Goal: Transaction & Acquisition: Purchase product/service

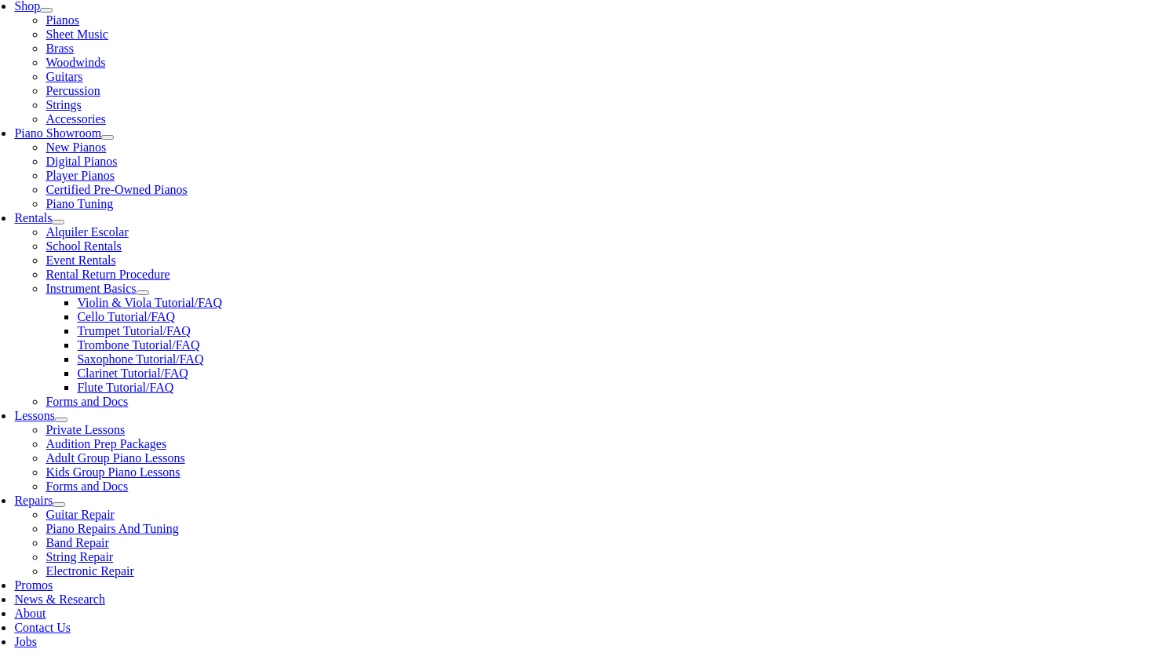
scroll to position [367, 0]
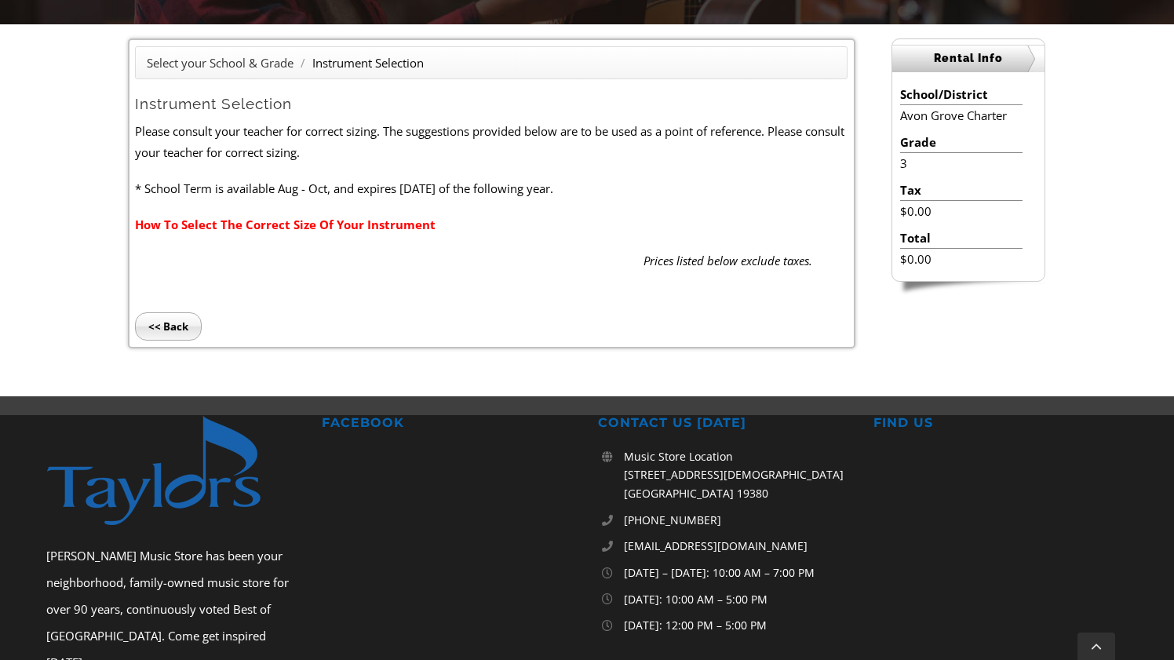
scroll to position [399, 0]
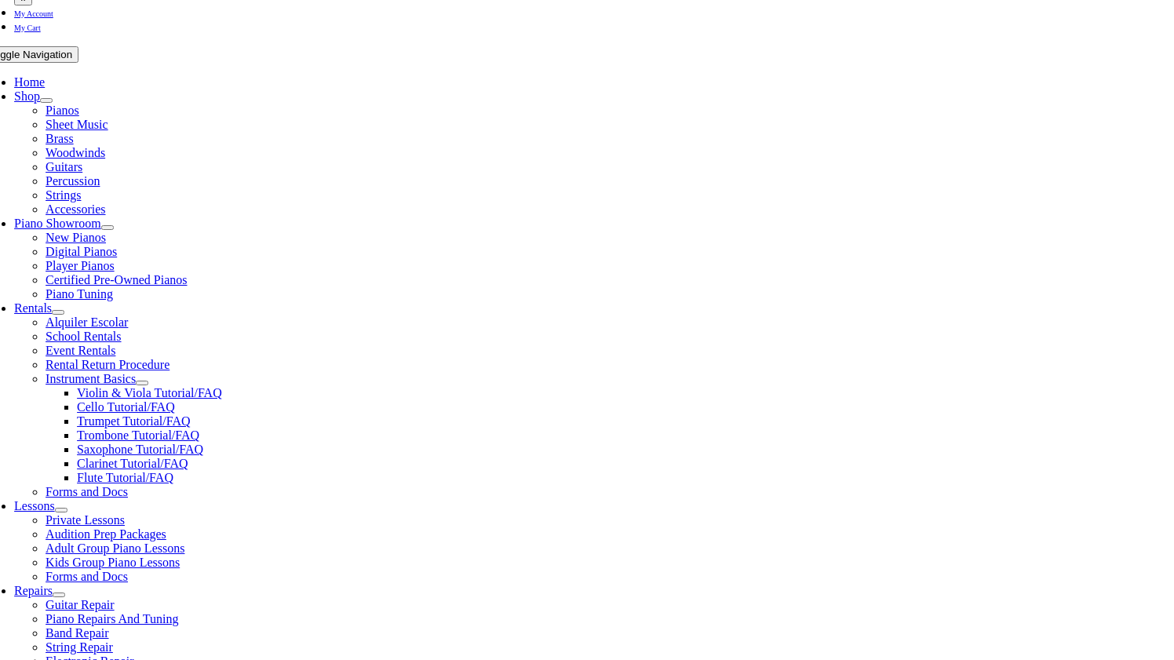
scroll to position [265, 0]
